Goal: Task Accomplishment & Management: Manage account settings

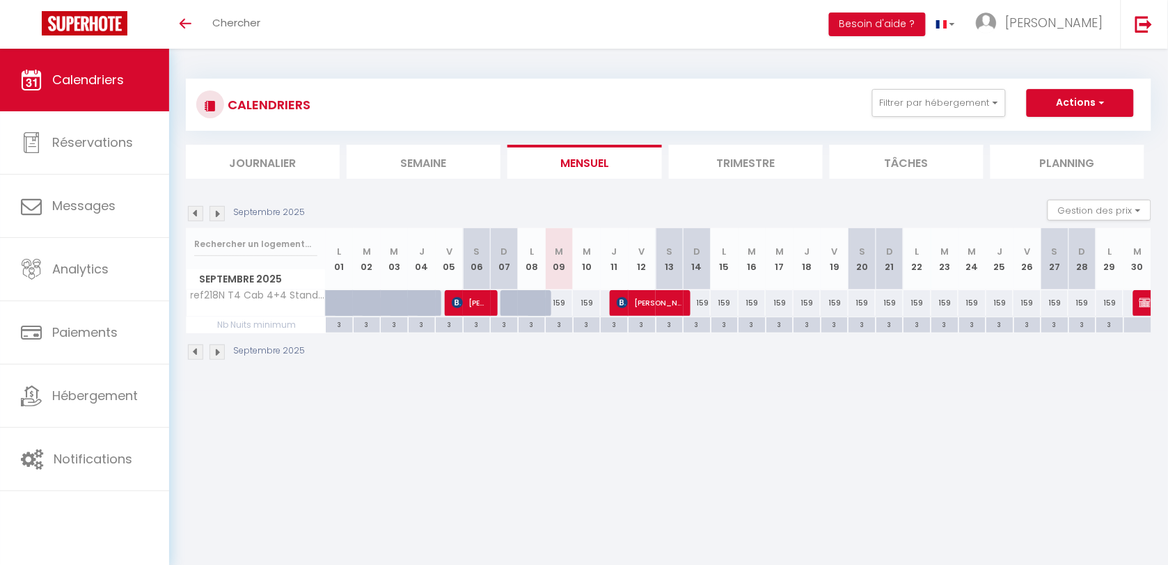
click at [196, 211] on img at bounding box center [195, 213] width 15 height 15
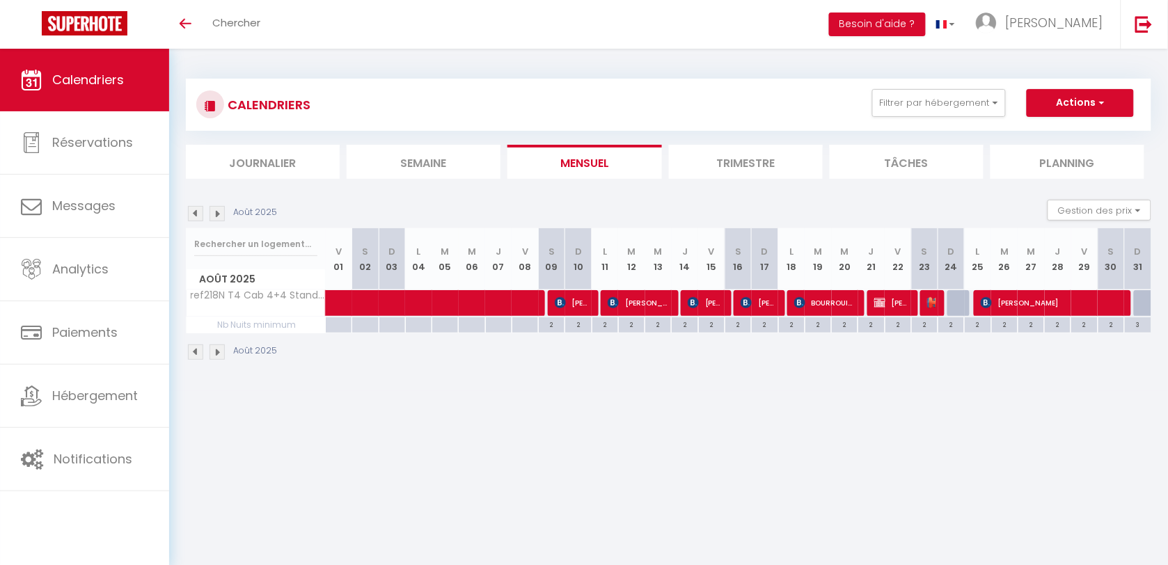
click at [210, 216] on img at bounding box center [217, 213] width 15 height 15
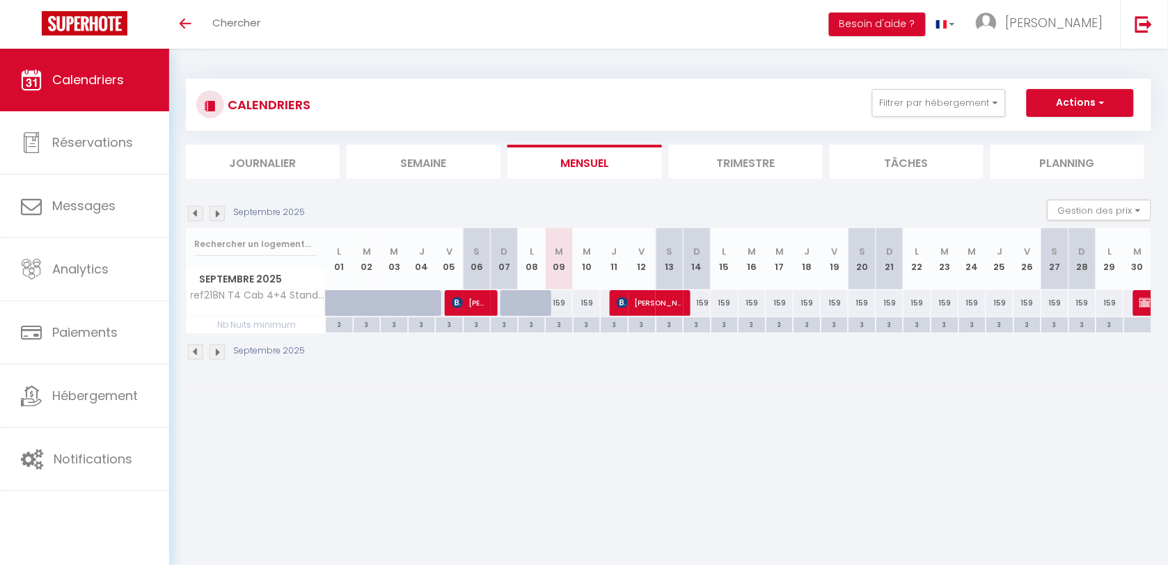
click at [693, 327] on div "3" at bounding box center [697, 323] width 27 height 13
type input "3"
type input "Dim 14 Septembre 2025"
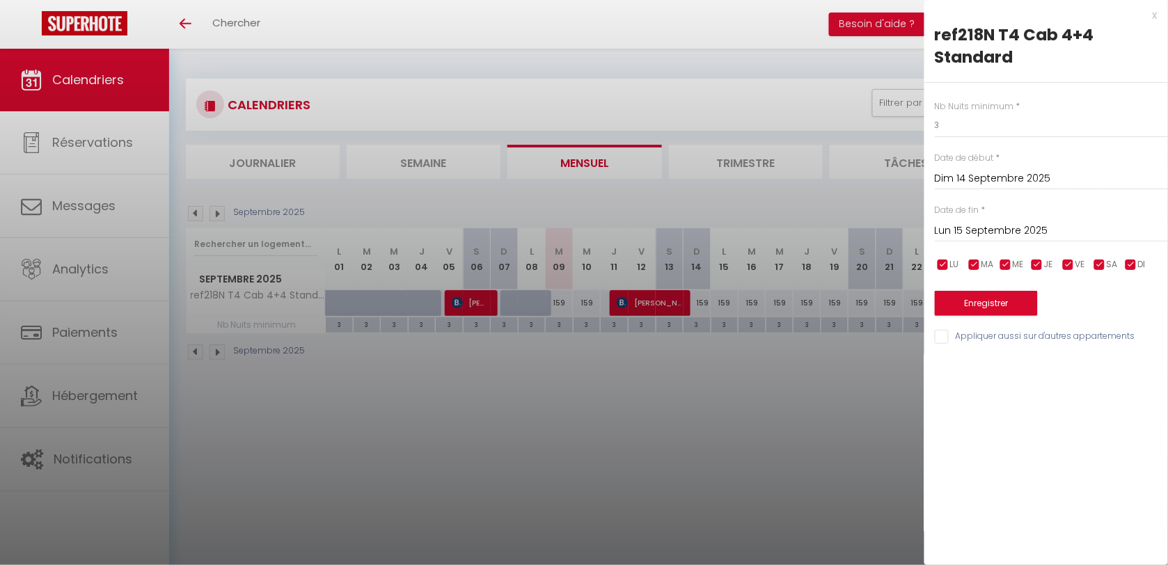
click at [956, 241] on div "[DATE] < [DATE] > Dim Lun Mar Mer Jeu Ven Sam 1 2 3 4 5 6 7 8 9 10 11 12 13 14 …" at bounding box center [1051, 229] width 233 height 25
click at [958, 235] on input "Lun 15 Septembre 2025" at bounding box center [1051, 231] width 233 height 18
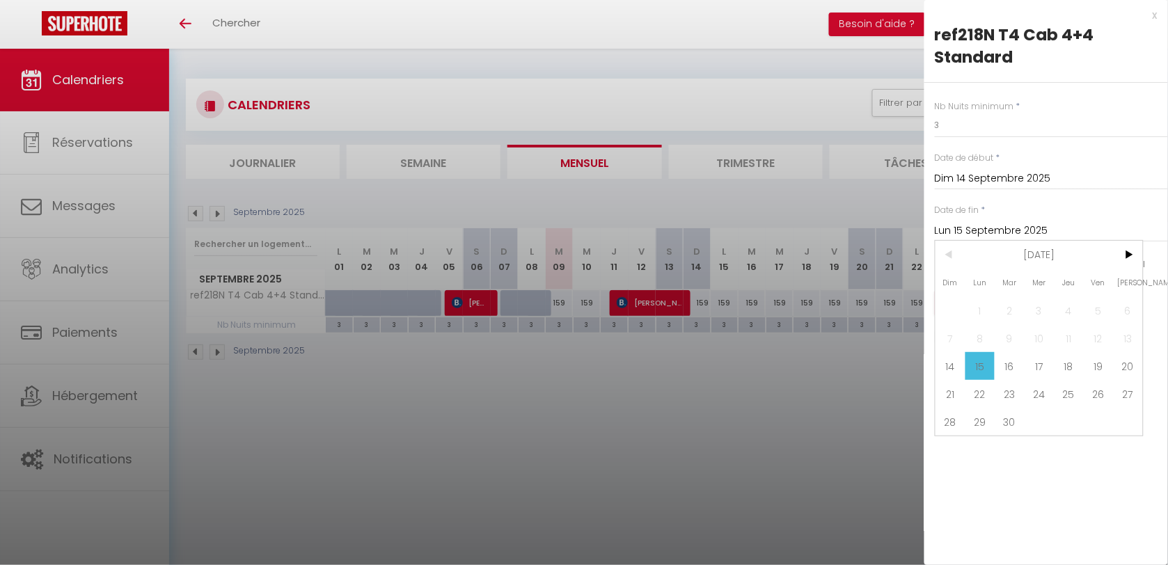
click at [1007, 426] on span "30" at bounding box center [1010, 422] width 30 height 28
type input "[DATE]"
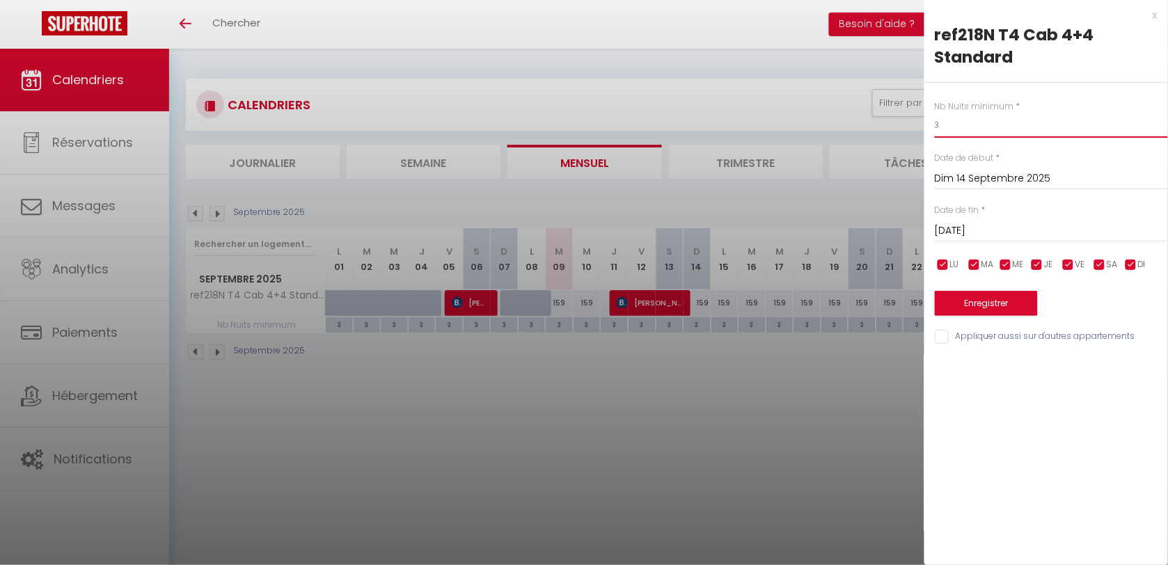
click at [975, 129] on input "3" at bounding box center [1051, 125] width 233 height 25
type input "2"
click at [1018, 305] on button "Enregistrer" at bounding box center [986, 303] width 103 height 25
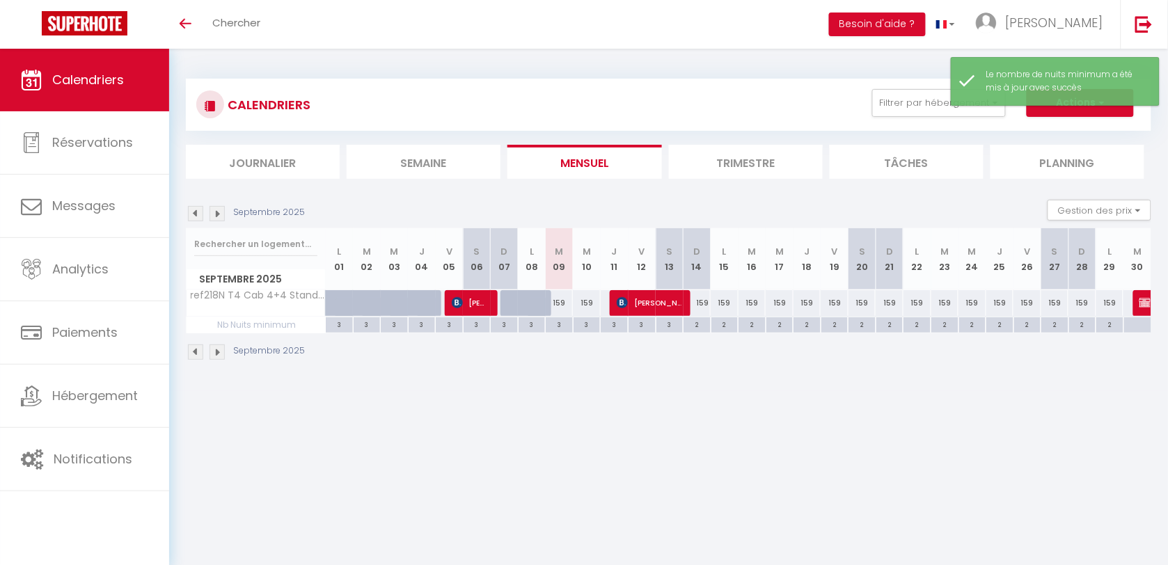
click at [196, 216] on img at bounding box center [195, 213] width 15 height 15
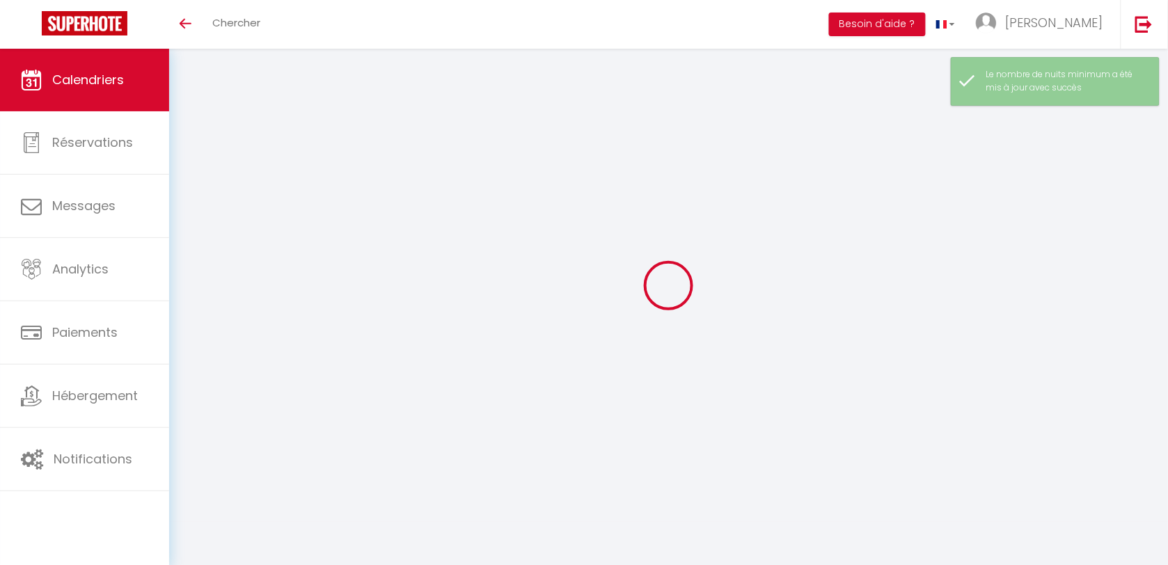
select select
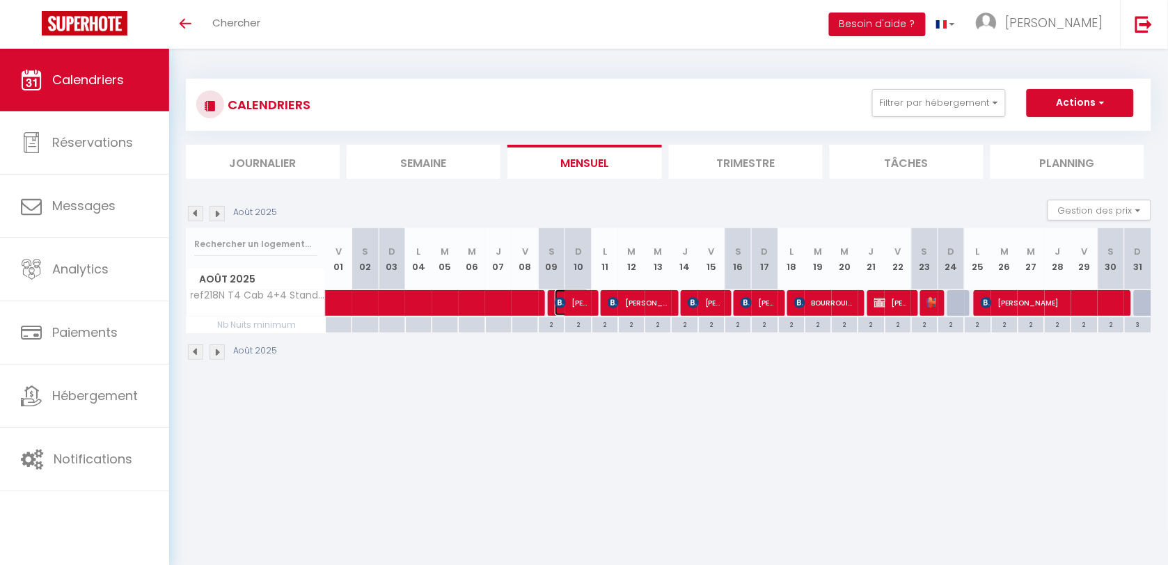
click at [586, 306] on span "[PERSON_NAME]" at bounding box center [572, 303] width 35 height 26
select select "KO"
select select "0"
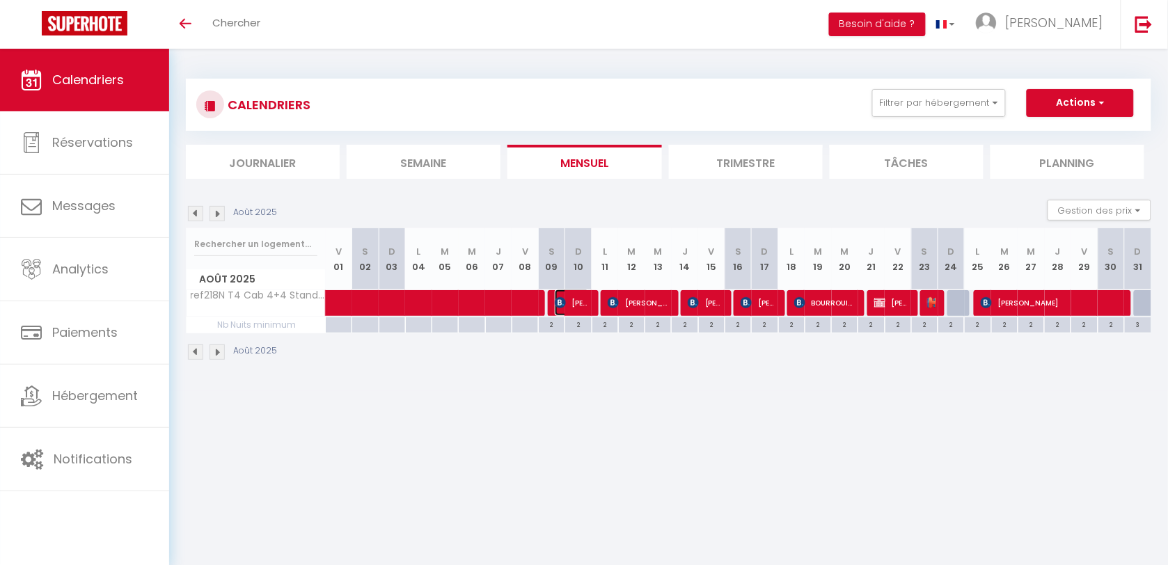
select select "1"
select select
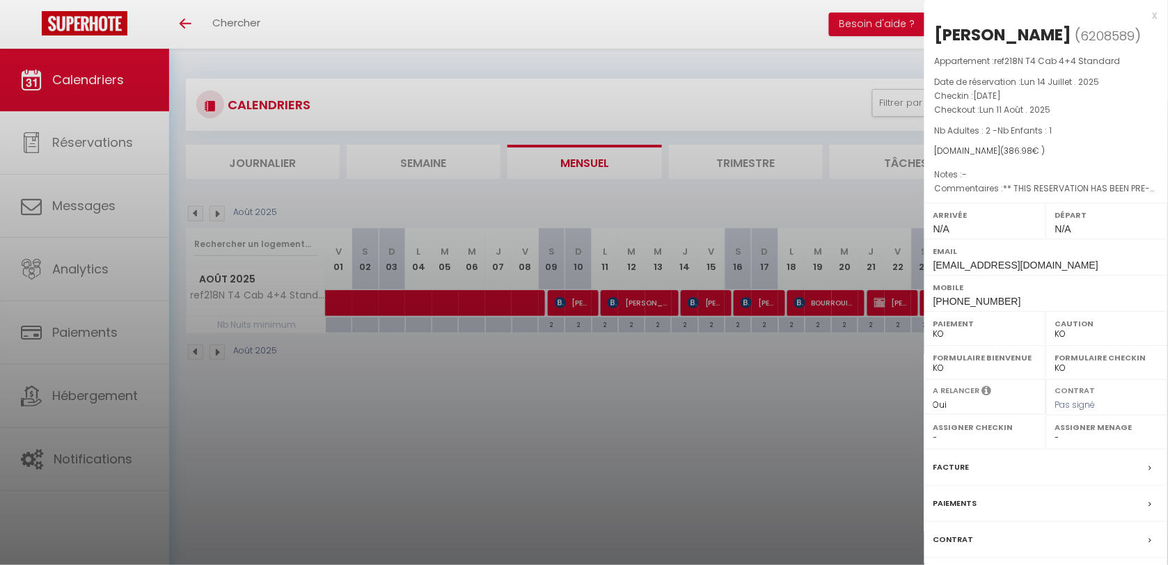
click at [522, 374] on div at bounding box center [584, 282] width 1168 height 565
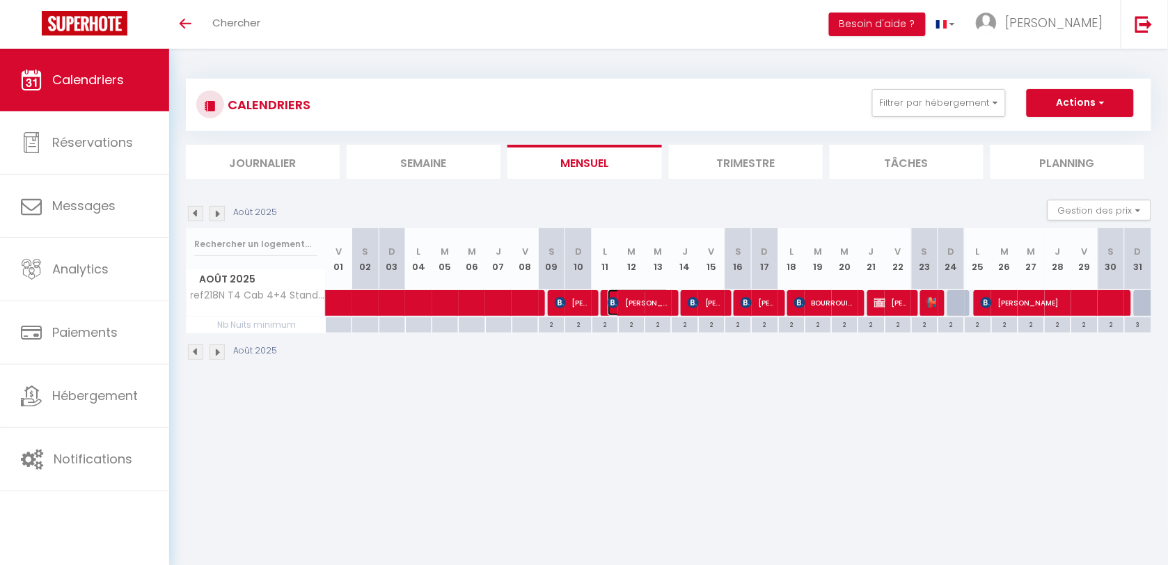
click at [627, 303] on span "[PERSON_NAME]" at bounding box center [639, 303] width 62 height 26
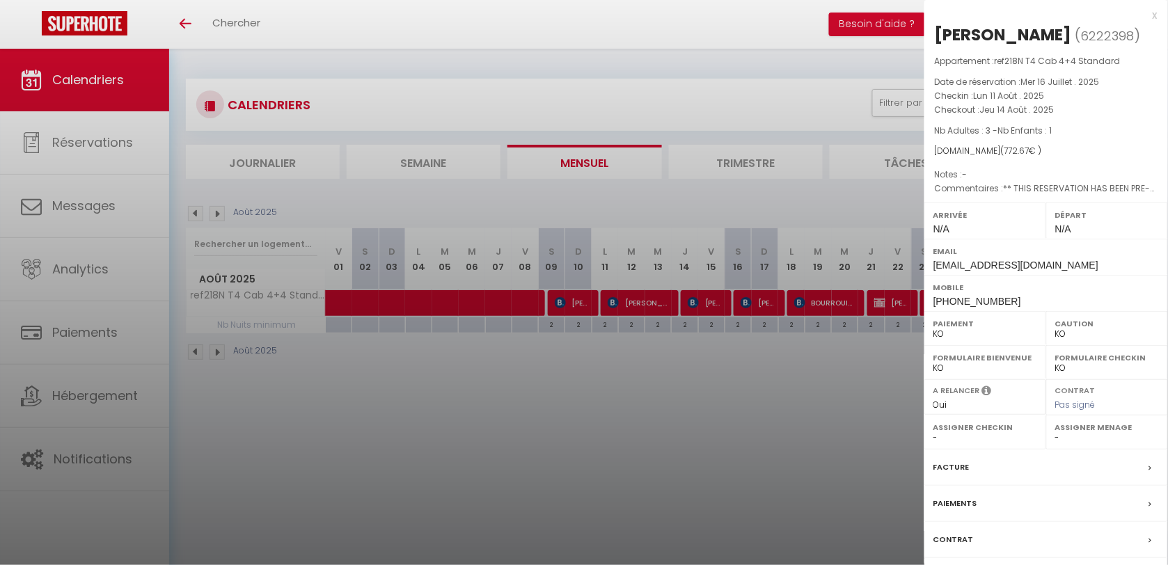
click at [579, 301] on div at bounding box center [584, 282] width 1168 height 565
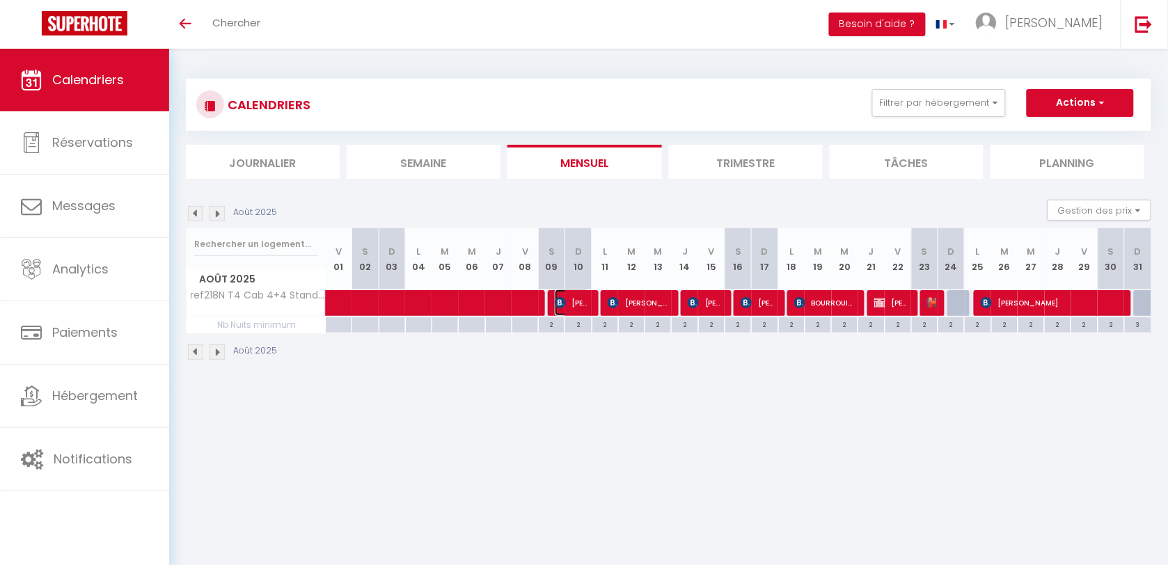
click at [569, 299] on span "[PERSON_NAME]" at bounding box center [572, 303] width 35 height 26
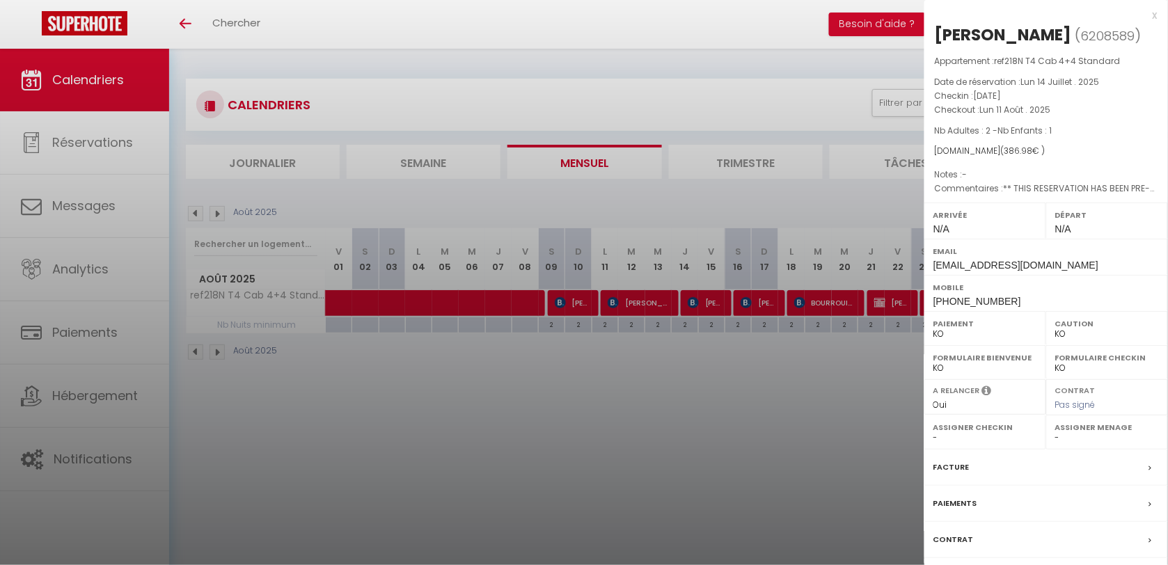
drag, startPoint x: 603, startPoint y: 463, endPoint x: 633, endPoint y: 336, distance: 130.3
click at [603, 463] on div at bounding box center [584, 282] width 1168 height 565
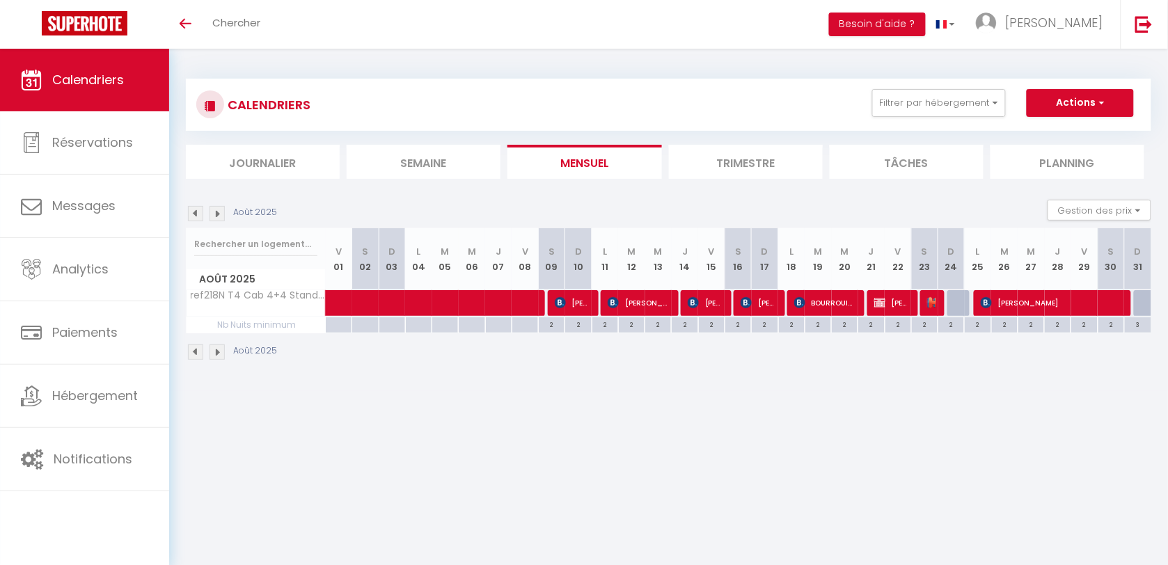
click at [637, 298] on body "🟢 Des questions ou besoin d'assistance pour la migration AirBnB? Connectez-vous…" at bounding box center [584, 331] width 1168 height 565
click at [638, 300] on span "[PERSON_NAME]" at bounding box center [639, 303] width 62 height 26
